Goal: Task Accomplishment & Management: Manage account settings

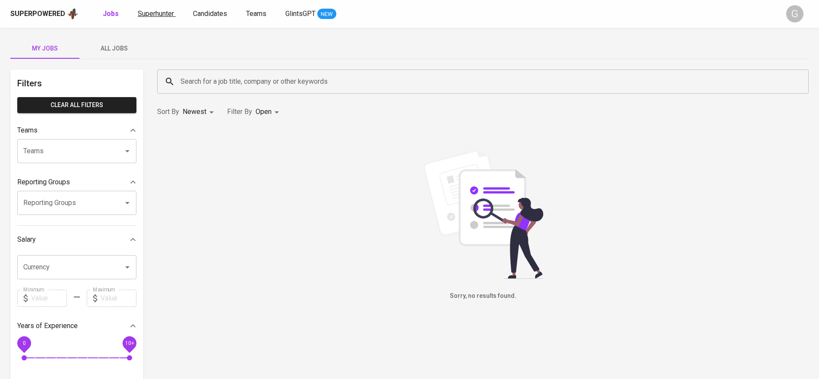
click at [165, 18] on link "Superhunter" at bounding box center [157, 14] width 38 height 11
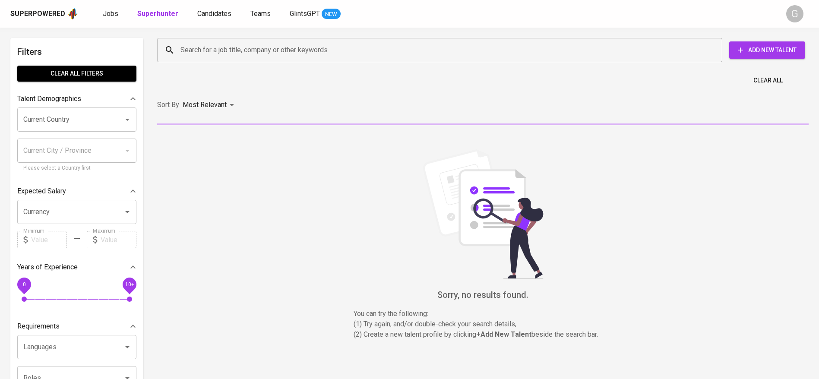
click at [279, 51] on input "Search for a job title, company or other keywords" at bounding box center [441, 50] width 527 height 16
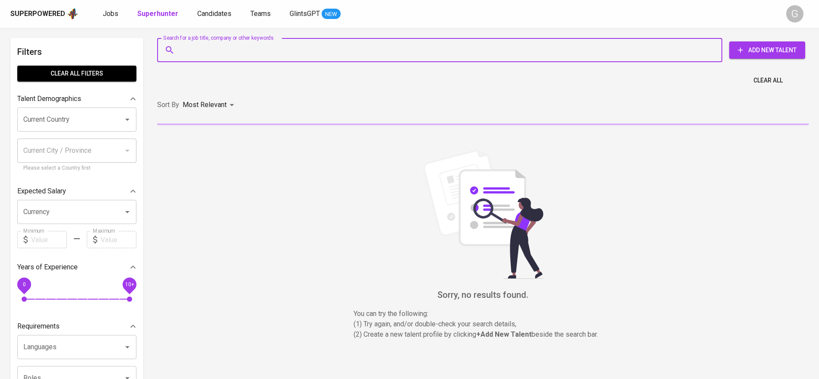
paste input "[EMAIL_ADDRESS][DOMAIN_NAME]"
type input "[EMAIL_ADDRESS][DOMAIN_NAME]"
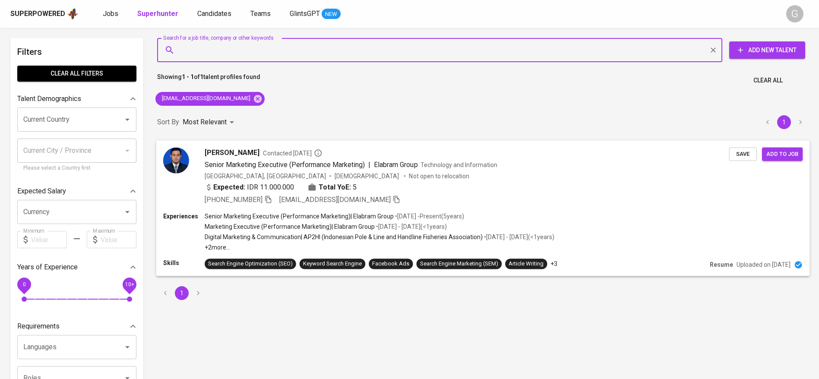
click at [736, 152] on span "Save" at bounding box center [743, 154] width 19 height 10
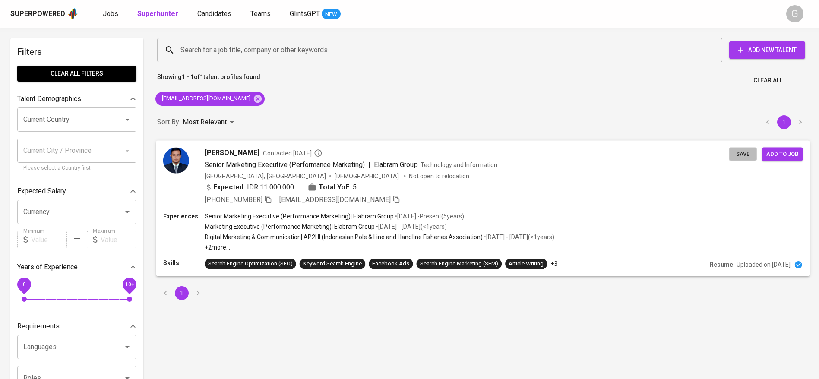
click at [736, 152] on span "Save" at bounding box center [743, 154] width 19 height 10
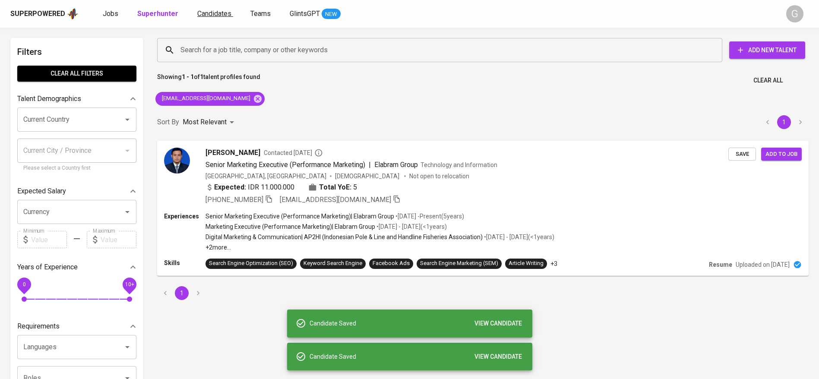
click at [213, 13] on span "Candidates" at bounding box center [214, 14] width 34 height 8
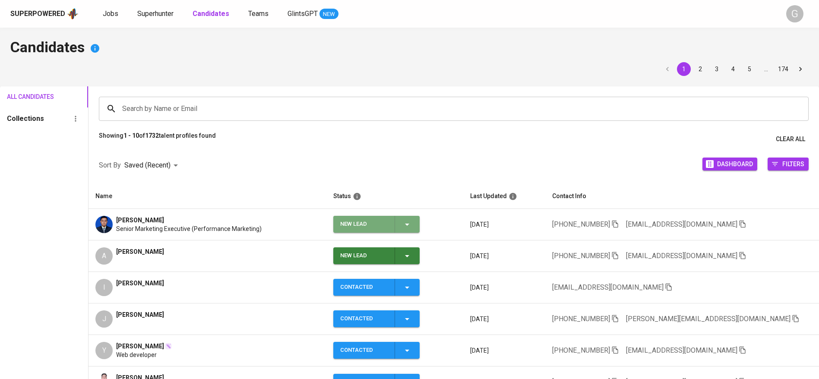
click at [410, 224] on icon "button" at bounding box center [407, 225] width 4 height 2
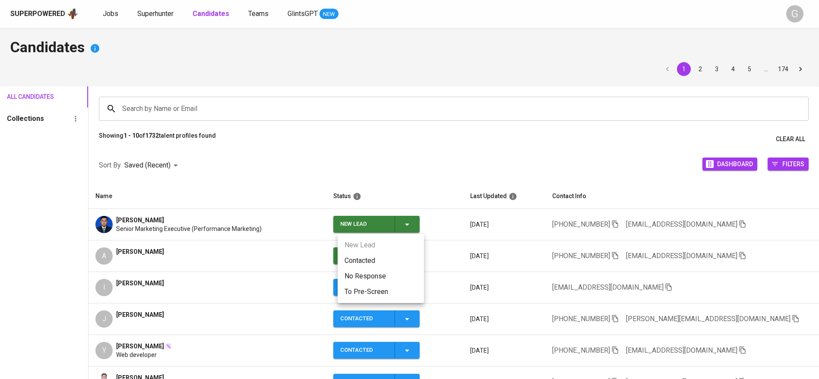
click at [384, 257] on li "Contacted" at bounding box center [381, 261] width 86 height 16
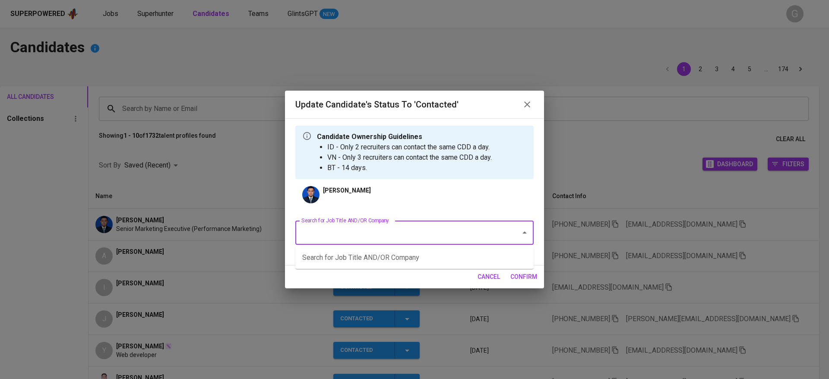
click at [403, 232] on input "Search for Job Title AND/OR Company" at bounding box center [402, 233] width 206 height 16
type input "axrail"
click at [497, 233] on input "Search for Job Title AND/OR Company" at bounding box center [402, 233] width 206 height 16
click at [489, 232] on input "Search for Job Title AND/OR Company" at bounding box center [402, 233] width 206 height 16
type input "a"
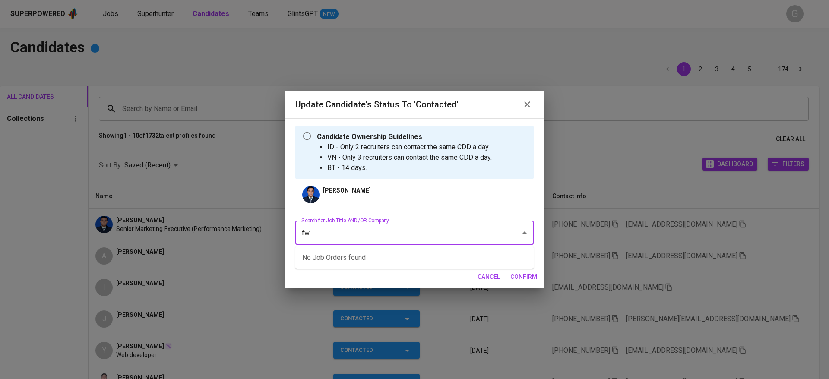
type input "f"
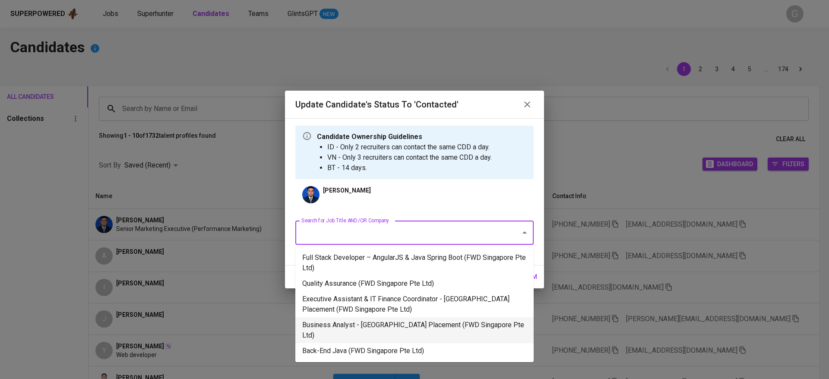
click at [379, 323] on li "Business Analyst - [GEOGRAPHIC_DATA] Placement (FWD Singapore Pte Ltd)" at bounding box center [414, 331] width 238 height 26
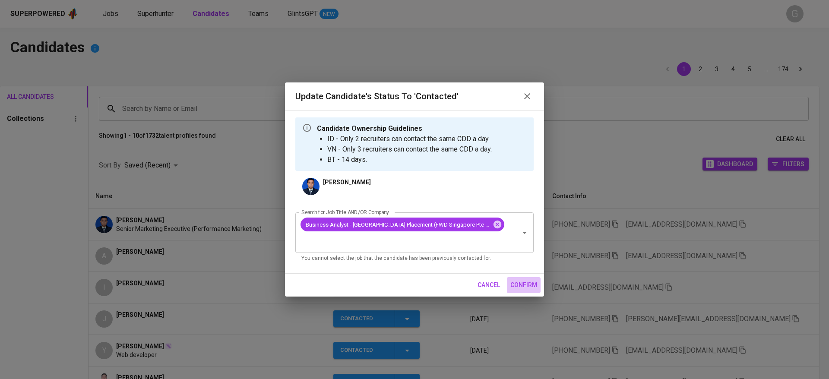
click at [530, 280] on span "confirm" at bounding box center [524, 285] width 27 height 11
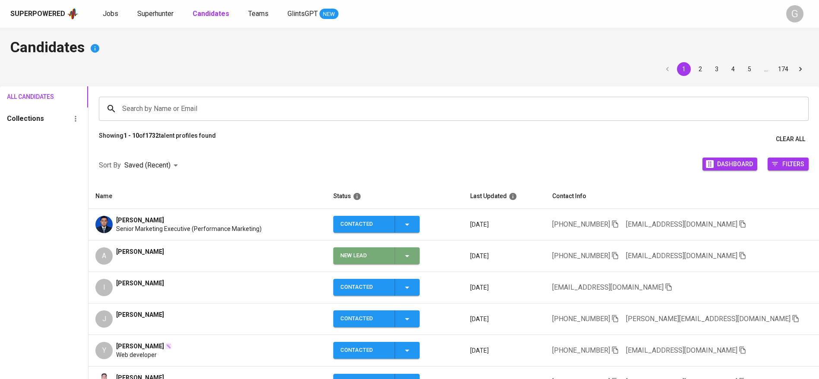
click at [416, 259] on span "New Lead" at bounding box center [376, 256] width 79 height 17
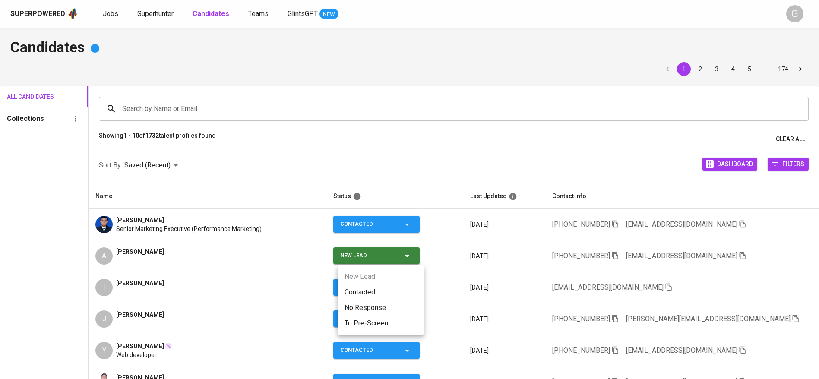
click at [365, 289] on li "Contacted" at bounding box center [381, 293] width 86 height 16
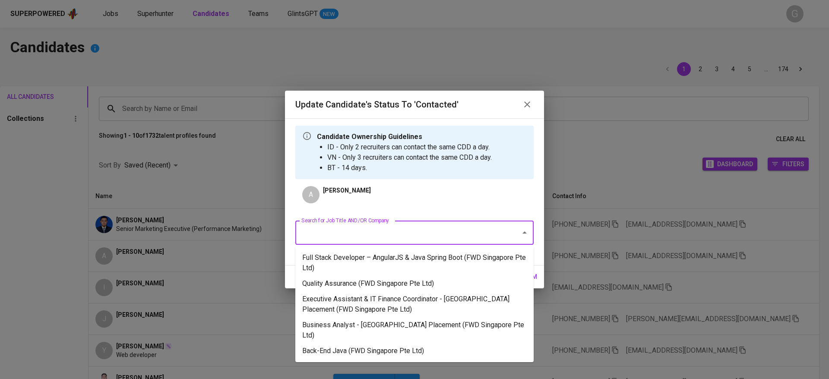
click at [399, 231] on input "Search for Job Title AND/OR Company" at bounding box center [402, 233] width 206 height 16
click at [394, 235] on input "Search for Job Title AND/OR Company" at bounding box center [402, 233] width 206 height 16
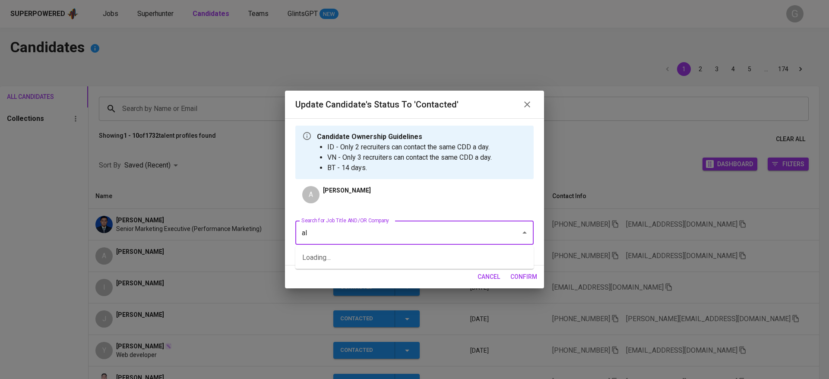
type input "a"
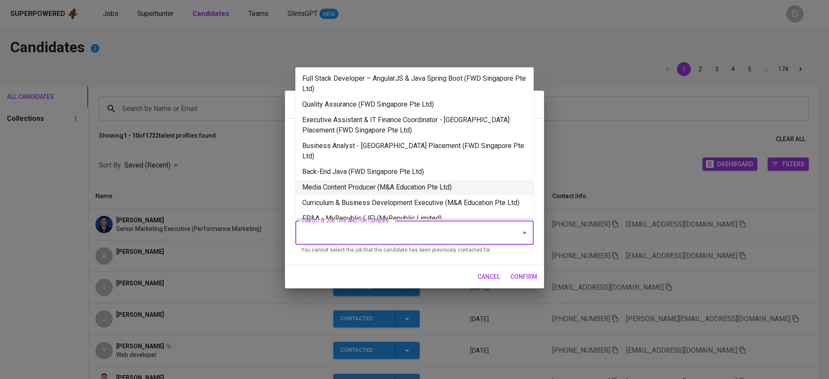
scroll to position [42, 0]
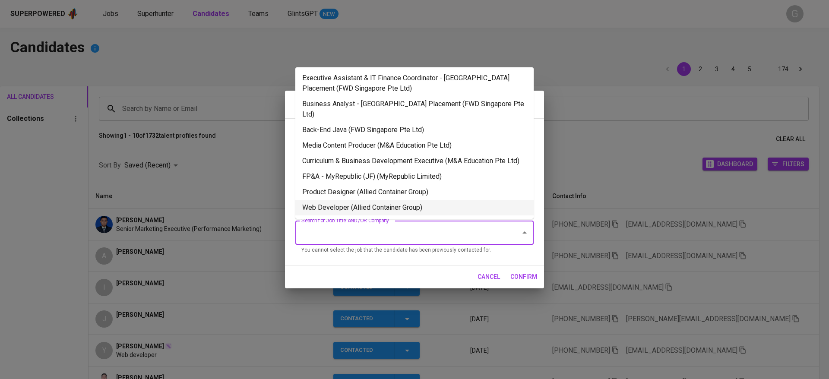
click at [407, 209] on li "Web Developer (Allied Container Group)" at bounding box center [414, 208] width 238 height 16
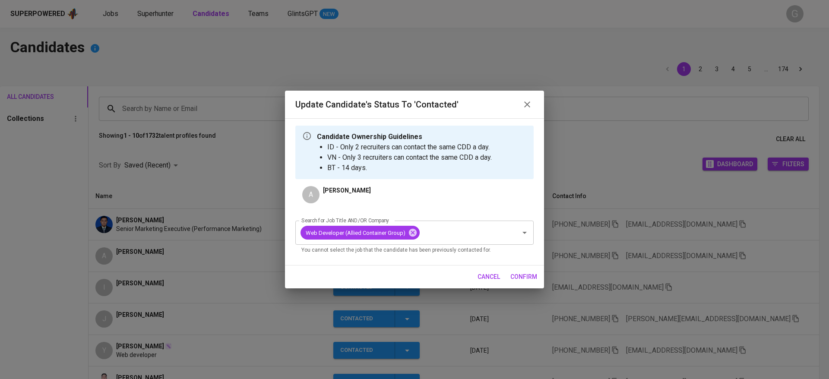
click at [524, 274] on span "confirm" at bounding box center [524, 277] width 27 height 11
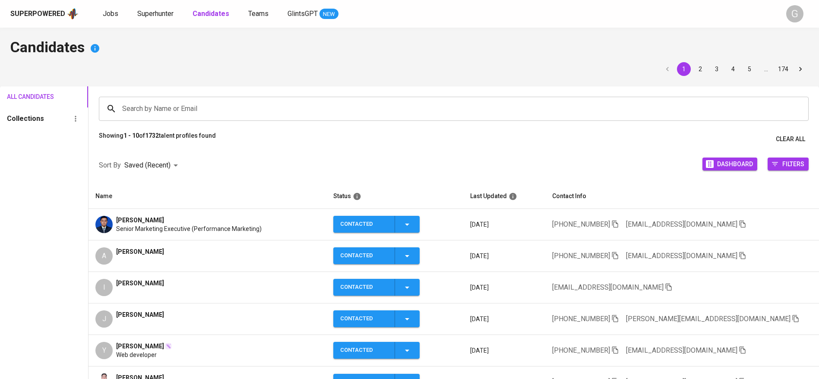
click at [200, 186] on th "Name" at bounding box center [208, 196] width 238 height 25
click at [739, 257] on icon "button" at bounding box center [743, 256] width 8 height 8
click at [164, 15] on span "Superhunter" at bounding box center [155, 14] width 36 height 8
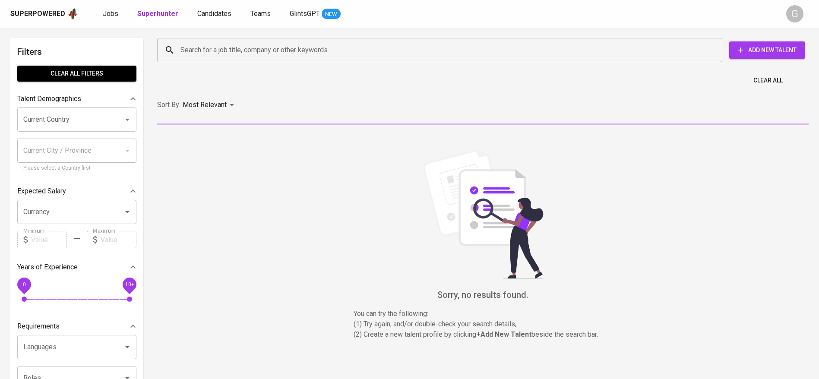
click at [219, 55] on input "Search for a job title, company or other keywords" at bounding box center [441, 50] width 527 height 16
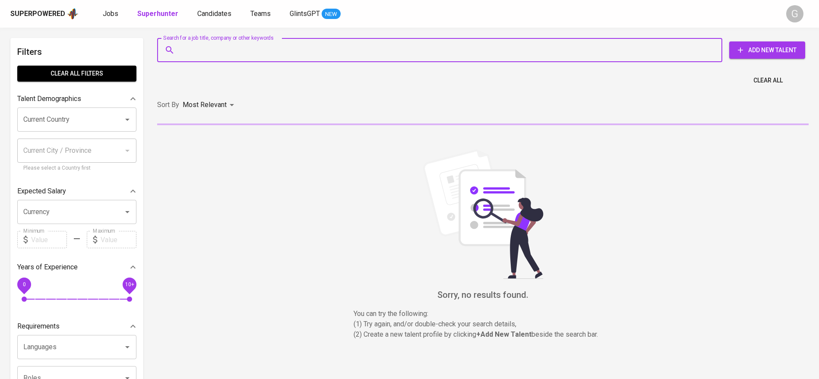
paste input "[EMAIL_ADDRESS][DOMAIN_NAME]"
type input "[EMAIL_ADDRESS][DOMAIN_NAME]"
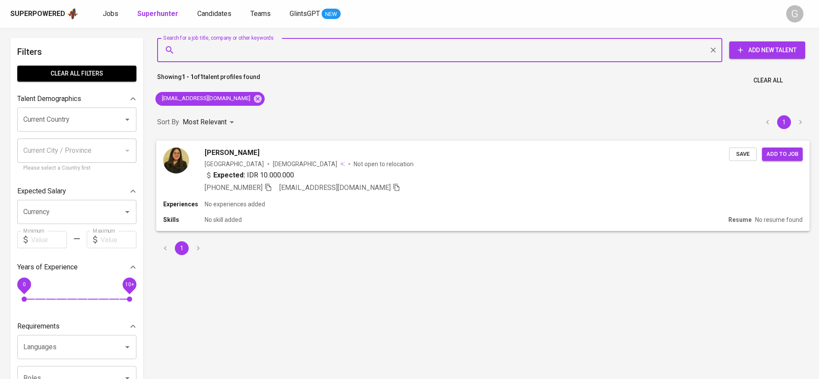
click at [744, 153] on span "Save" at bounding box center [743, 154] width 19 height 10
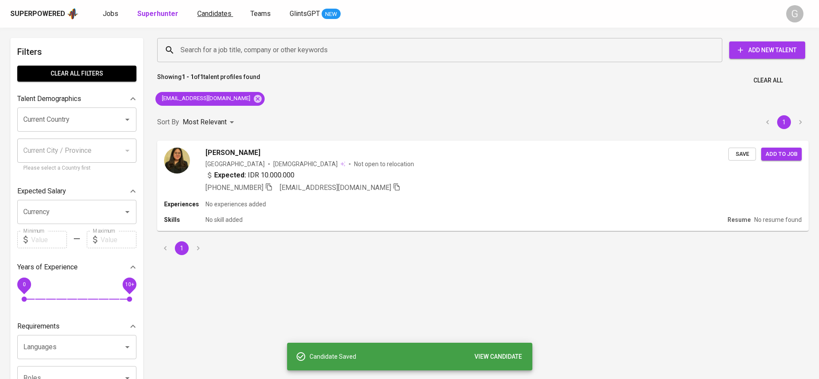
click at [210, 12] on span "Candidates" at bounding box center [214, 14] width 34 height 8
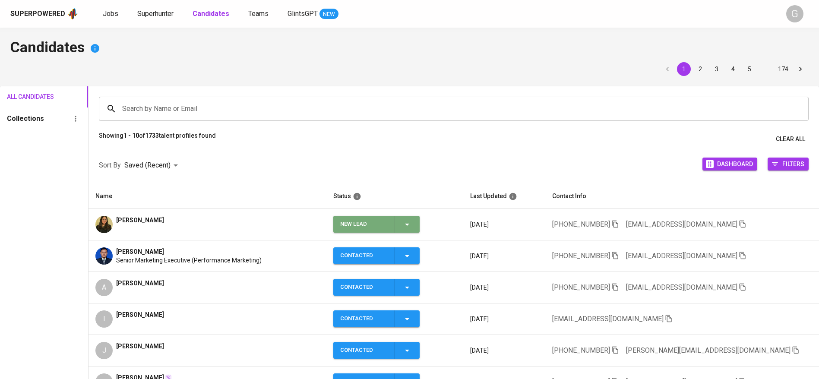
click at [410, 224] on icon "button" at bounding box center [407, 225] width 4 height 2
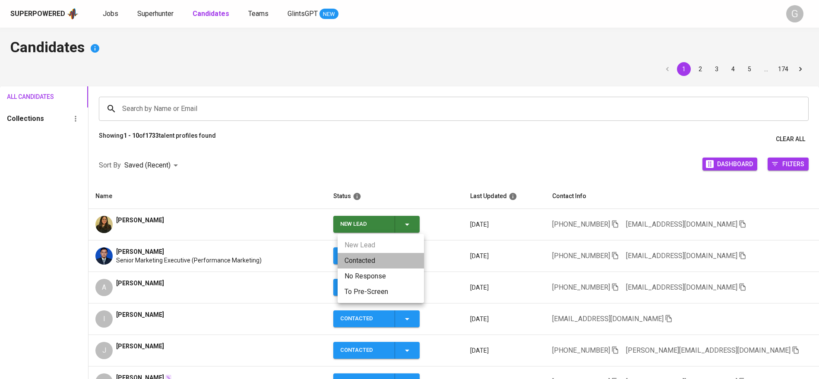
click at [401, 256] on li "Contacted" at bounding box center [381, 261] width 86 height 16
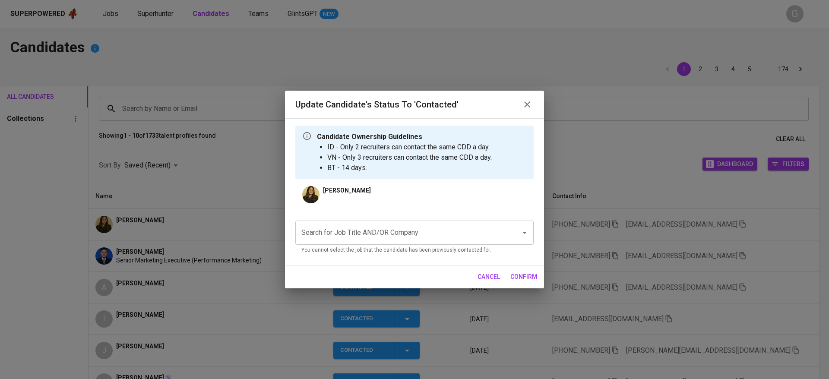
click at [424, 229] on input "Search for Job Title AND/OR Company" at bounding box center [402, 233] width 206 height 16
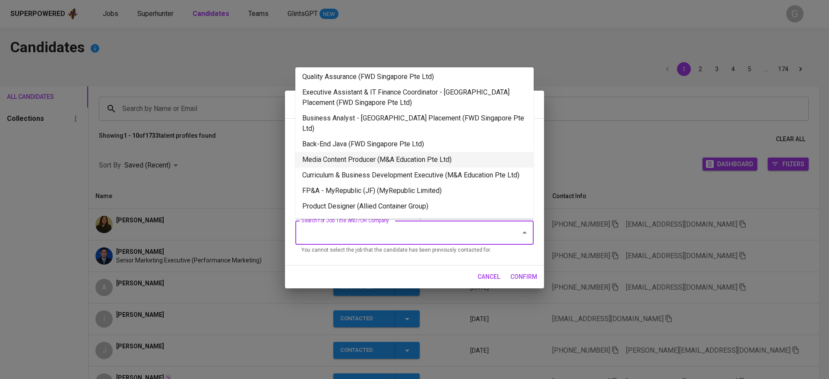
scroll to position [42, 0]
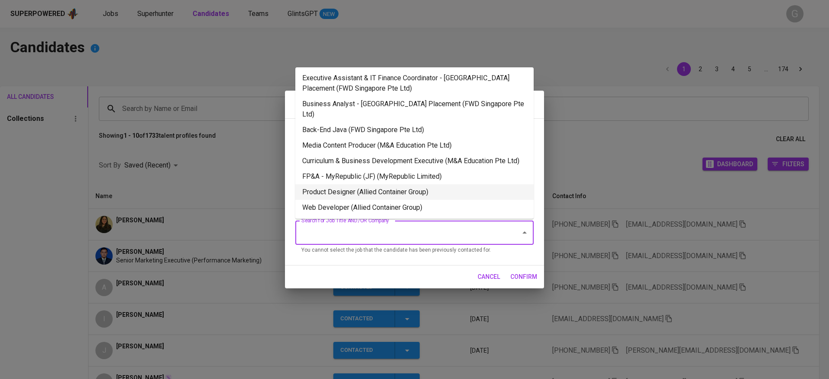
click at [413, 190] on li "Product Designer (Allied Container Group)" at bounding box center [414, 192] width 238 height 16
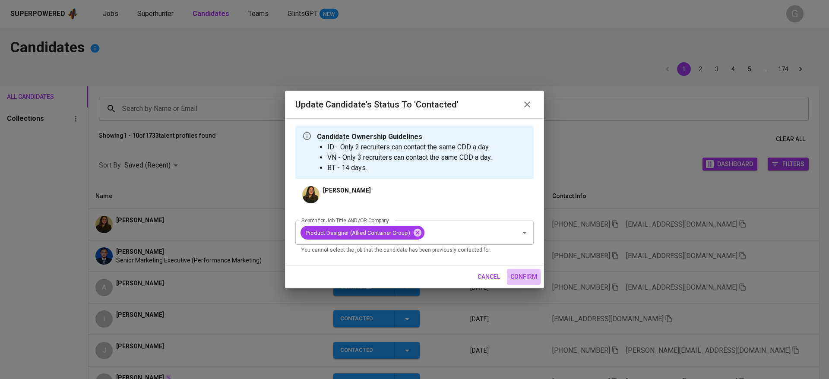
click at [529, 276] on span "confirm" at bounding box center [524, 277] width 27 height 11
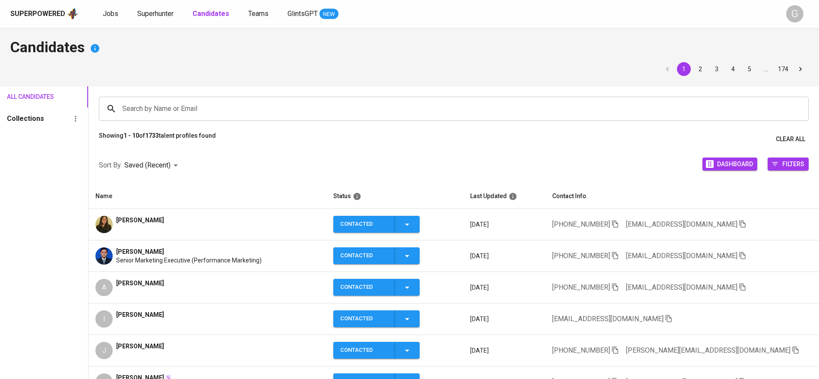
click at [739, 227] on span at bounding box center [743, 224] width 8 height 7
click at [150, 12] on span "Superhunter" at bounding box center [155, 14] width 36 height 8
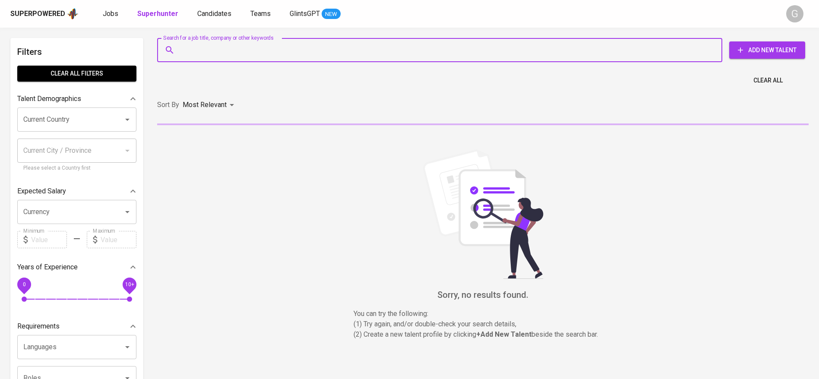
click at [211, 55] on input "Search for a job title, company or other keywords" at bounding box center [441, 50] width 527 height 16
paste input "[EMAIL_ADDRESS][DOMAIN_NAME]"
type input "[EMAIL_ADDRESS][DOMAIN_NAME]"
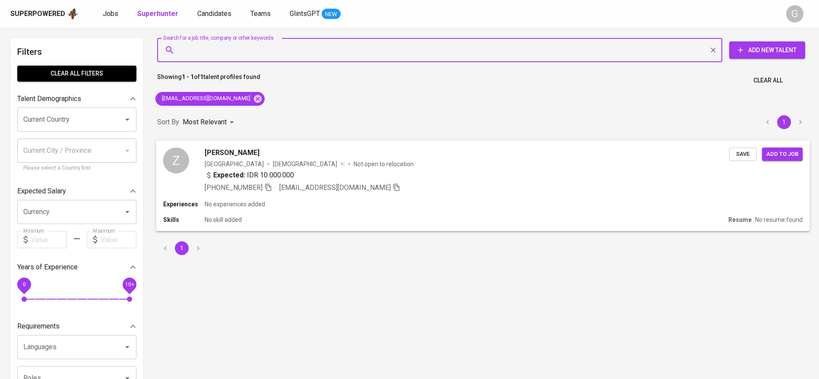
click at [751, 161] on div "Z [PERSON_NAME] Achmad [GEOGRAPHIC_DATA] [DEMOGRAPHIC_DATA] Not open to relocat…" at bounding box center [483, 169] width 654 height 59
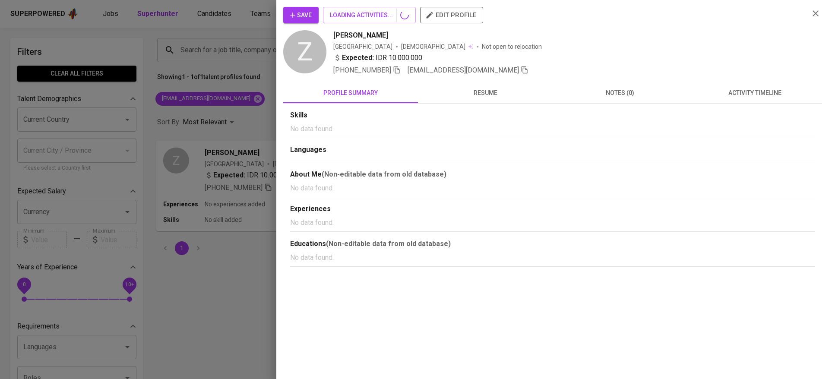
click at [749, 159] on div "Save LOADING ACTIVITIES... edit profile Z [PERSON_NAME] Achmad [GEOGRAPHIC_DATA…" at bounding box center [414, 189] width 829 height 379
click at [749, 159] on div "Skills No data found. Languages About Me (Non-editable data from old database) …" at bounding box center [552, 189] width 525 height 156
click at [291, 7] on button "Save" at bounding box center [300, 15] width 35 height 16
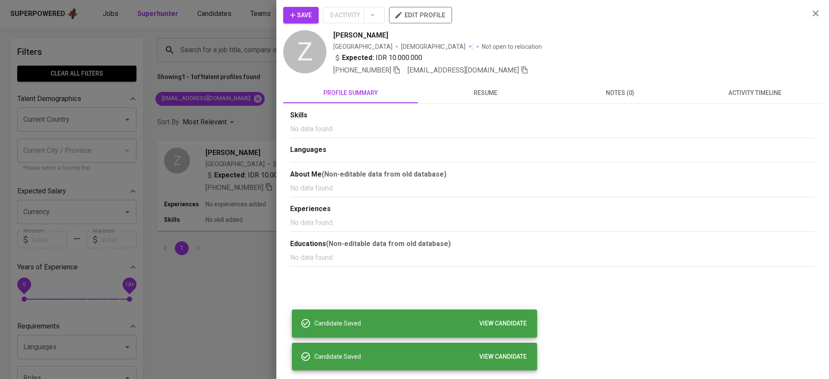
click at [214, 18] on div at bounding box center [414, 189] width 829 height 379
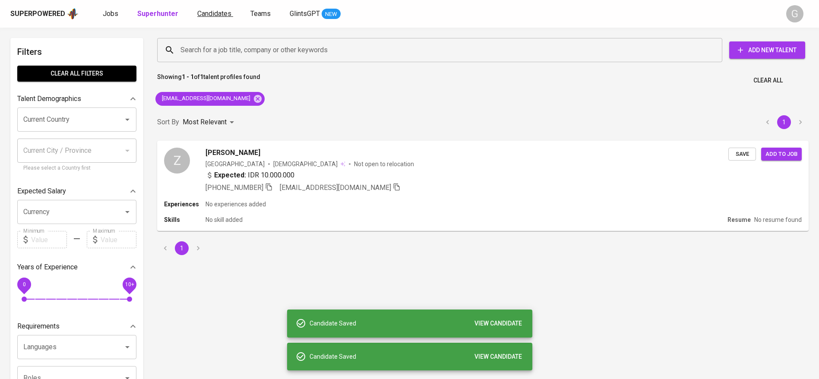
click at [215, 12] on span "Candidates" at bounding box center [214, 14] width 34 height 8
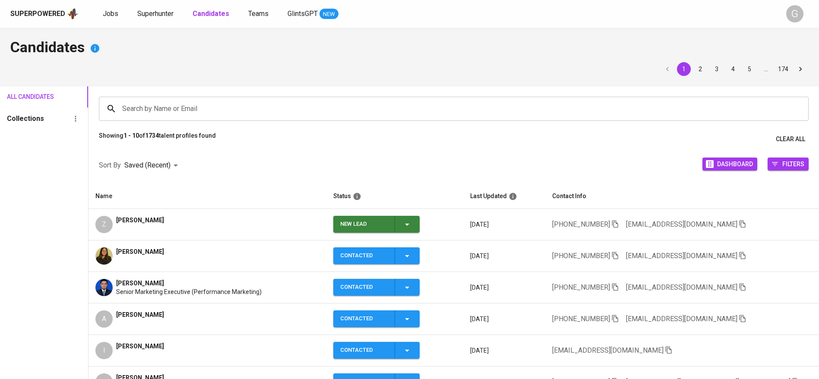
click at [410, 227] on icon "button" at bounding box center [407, 224] width 10 height 10
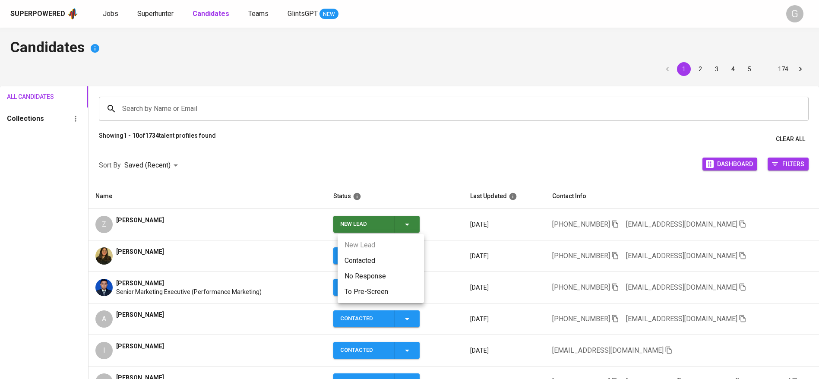
click at [392, 260] on li "Contacted" at bounding box center [381, 261] width 86 height 16
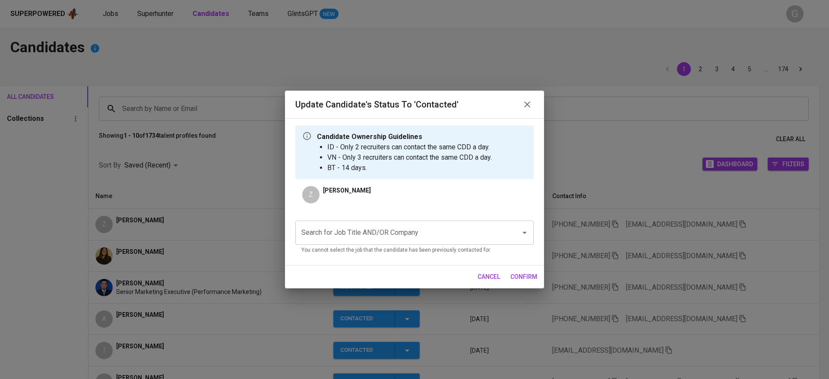
click at [473, 219] on div "Search for Job Title AND/OR Company Search for Job Title AND/OR Company You can…" at bounding box center [414, 236] width 238 height 44
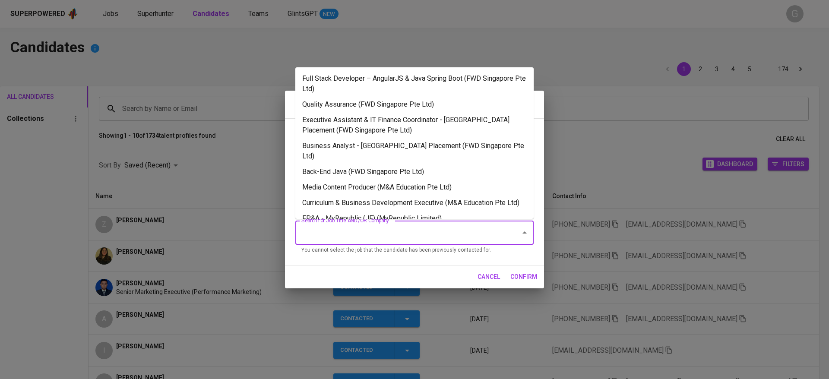
click at [475, 232] on input "Search for Job Title AND/OR Company" at bounding box center [402, 233] width 206 height 16
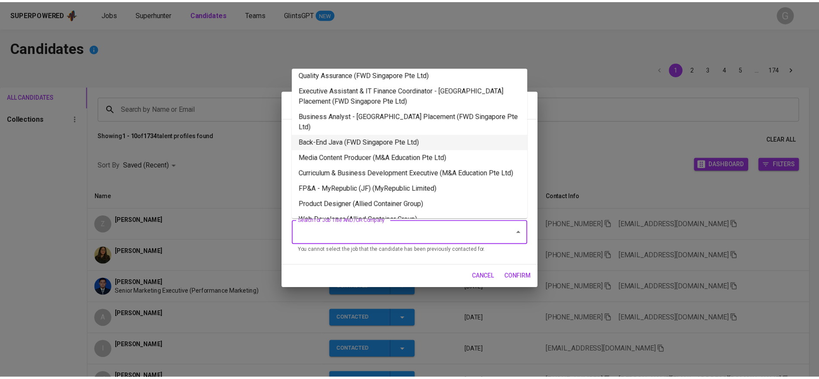
scroll to position [42, 0]
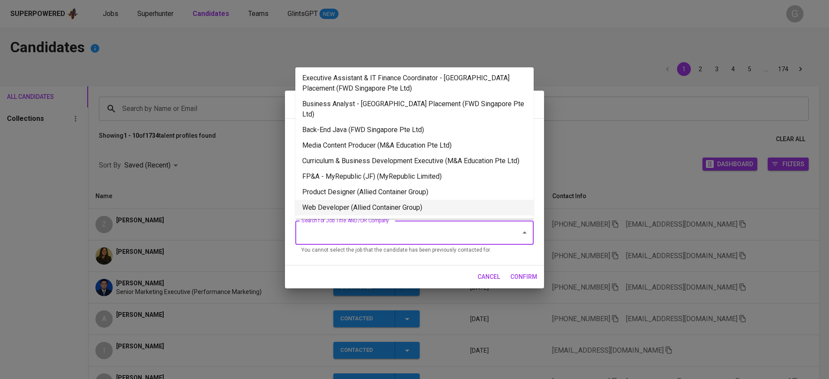
click at [411, 206] on li "Web Developer (Allied Container Group)" at bounding box center [414, 208] width 238 height 16
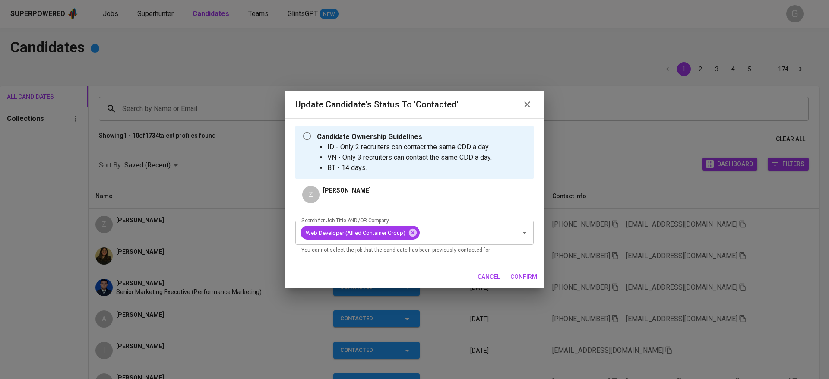
click at [528, 279] on span "confirm" at bounding box center [524, 277] width 27 height 11
